Goal: Information Seeking & Learning: Learn about a topic

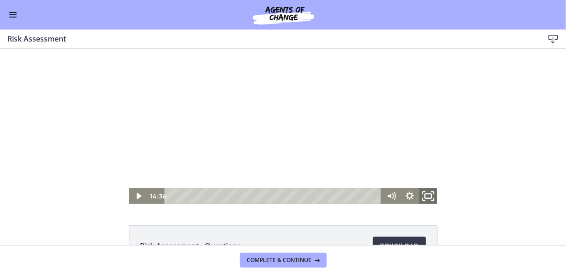
click at [428, 195] on icon "Fullscreen" at bounding box center [428, 196] width 22 height 19
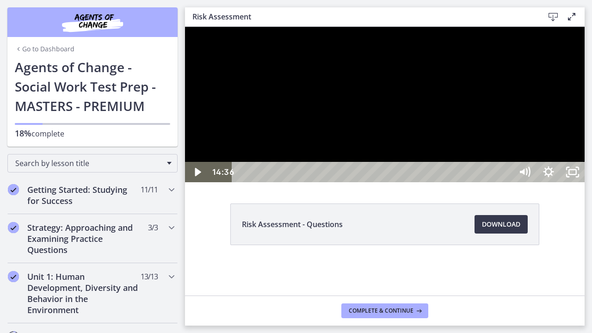
click at [566, 173] on div at bounding box center [384, 104] width 399 height 155
click at [248, 182] on div at bounding box center [384, 104] width 399 height 155
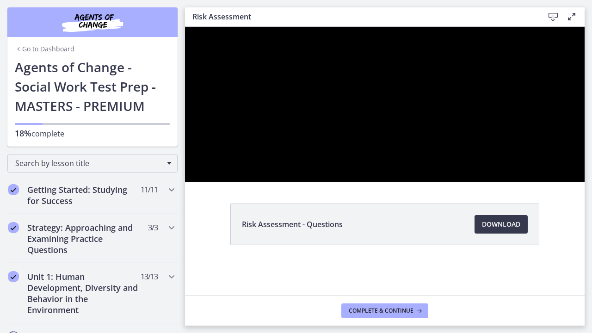
click at [467, 182] on div at bounding box center [384, 104] width 399 height 155
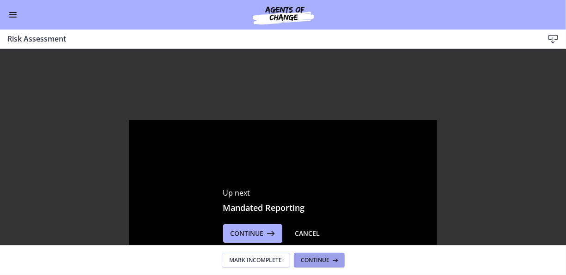
click at [328, 263] on span "Continue" at bounding box center [315, 260] width 29 height 7
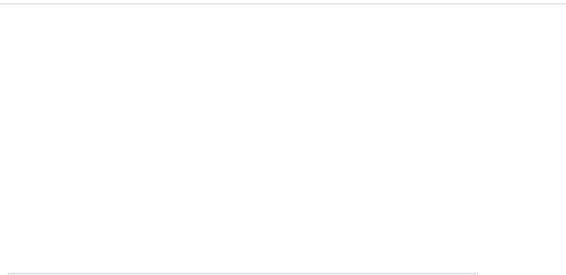
click at [175, 92] on div at bounding box center [94, 81] width 309 height 155
click at [140, 106] on div at bounding box center [94, 81] width 309 height 155
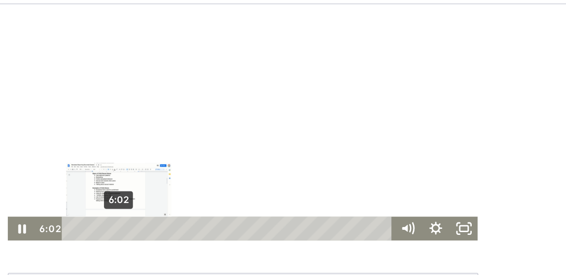
click at [10, 149] on div "6:02" at bounding box center [86, 152] width 206 height 16
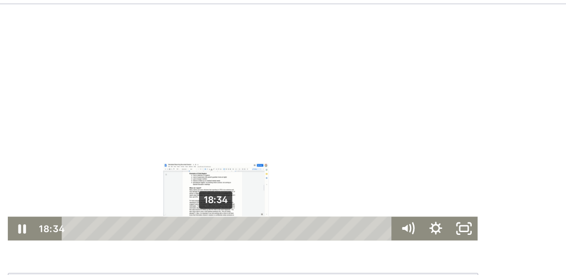
click at [74, 149] on div "18:34" at bounding box center [86, 152] width 206 height 16
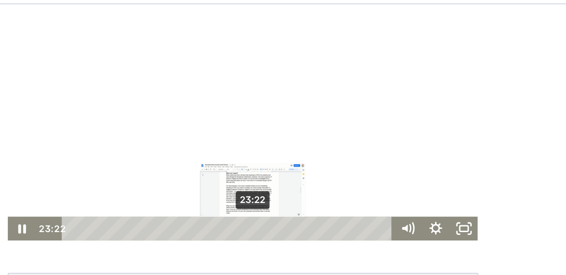
click at [98, 149] on div "23:22" at bounding box center [86, 152] width 206 height 16
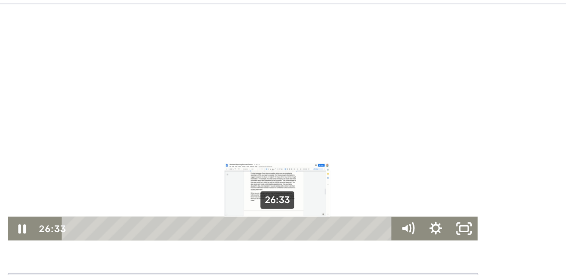
click at [115, 149] on div "26:33" at bounding box center [86, 152] width 206 height 16
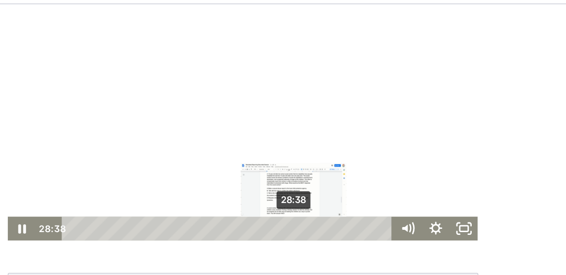
click at [125, 149] on div "28:38" at bounding box center [86, 152] width 206 height 16
click at [131, 149] on div "29:38" at bounding box center [86, 152] width 206 height 16
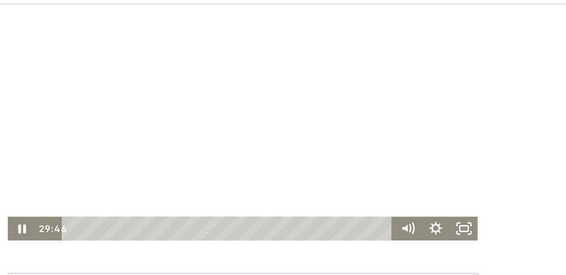
click at [196, 75] on div at bounding box center [94, 81] width 309 height 155
click at [0, 85] on div at bounding box center [94, 81] width 309 height 155
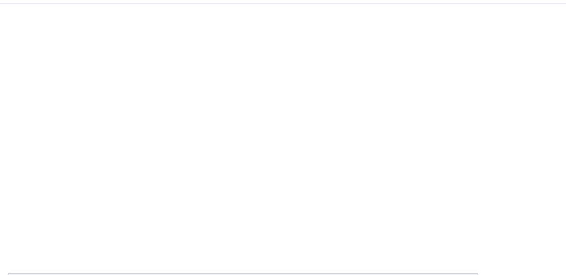
click at [257, 116] on div "Click for sound @keyframes VOLUME_SMALL_WAVE_FLASH { 0% { opacity: 0; } 33% { o…" at bounding box center [94, 81] width 566 height 155
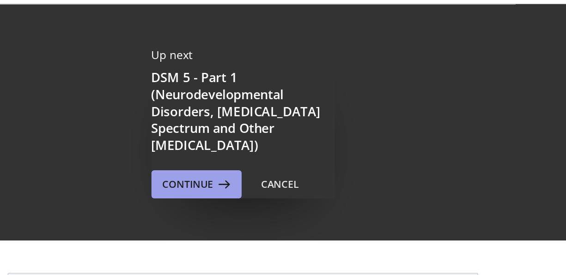
click at [256, 167] on span "Continue" at bounding box center [247, 167] width 33 height 11
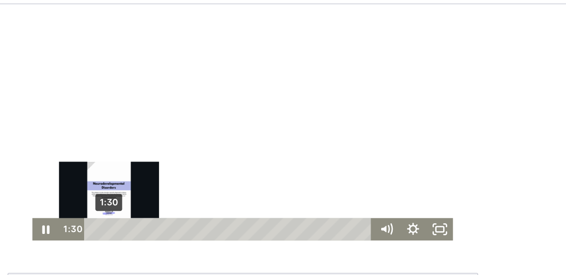
click at [3, 152] on div "1:30" at bounding box center [86, 152] width 178 height 15
click at [191, 66] on div at bounding box center [95, 81] width 276 height 155
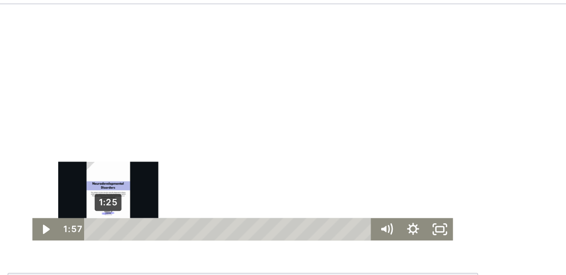
click at [204, 157] on icon "Show settings menu" at bounding box center [206, 152] width 18 height 15
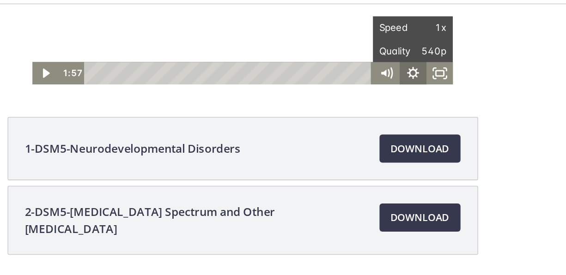
scroll to position [103, 0]
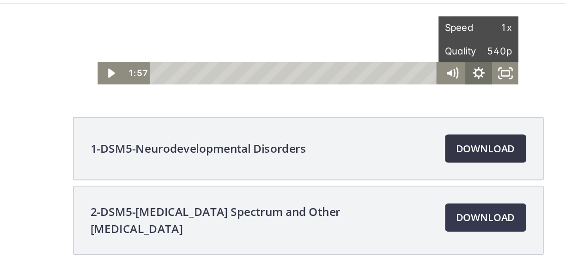
click at [386, 145] on span "Download Opens in a new window" at bounding box center [399, 143] width 38 height 11
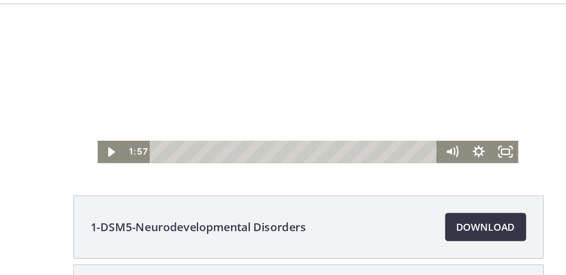
scroll to position [50, 0]
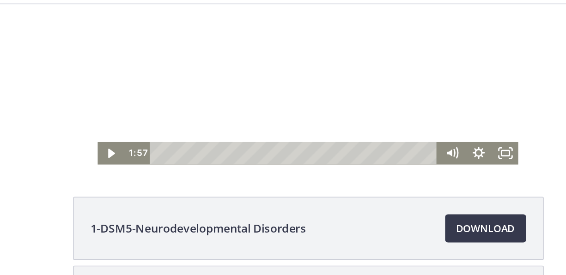
click at [27, 79] on icon "Play Video" at bounding box center [31, 76] width 18 height 15
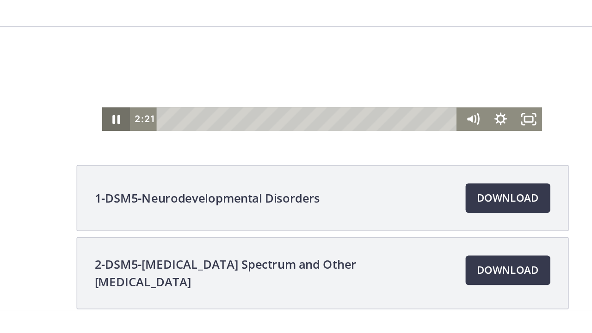
scroll to position [94, 0]
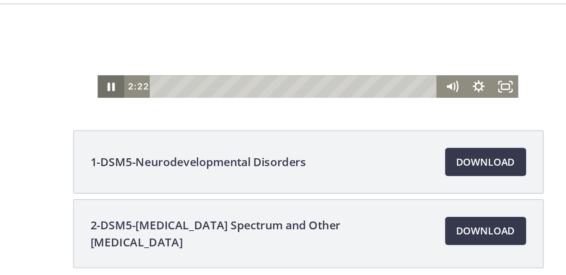
click at [288, 10] on rect "Fullscreen" at bounding box center [289, 9] width 5 height 4
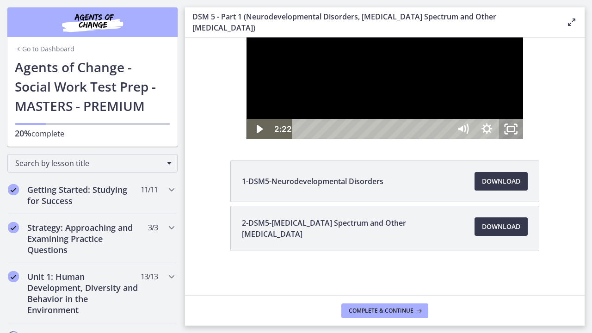
scroll to position [0, 0]
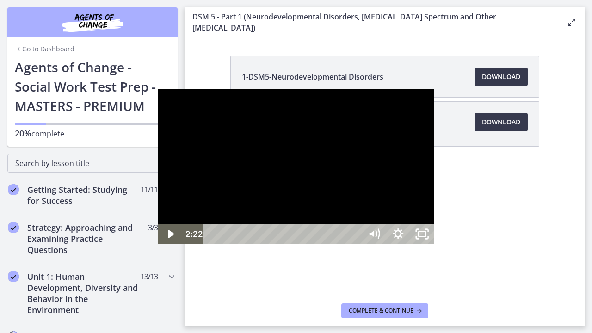
click at [158, 195] on div at bounding box center [296, 166] width 276 height 155
click at [158, 244] on icon "Pause" at bounding box center [170, 234] width 24 height 20
